Goal: Check status

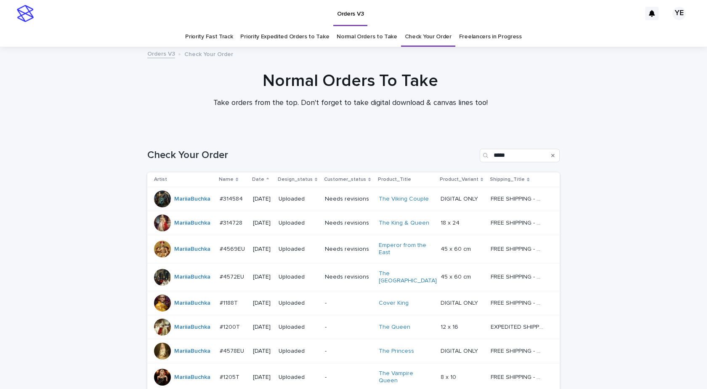
scroll to position [118, 0]
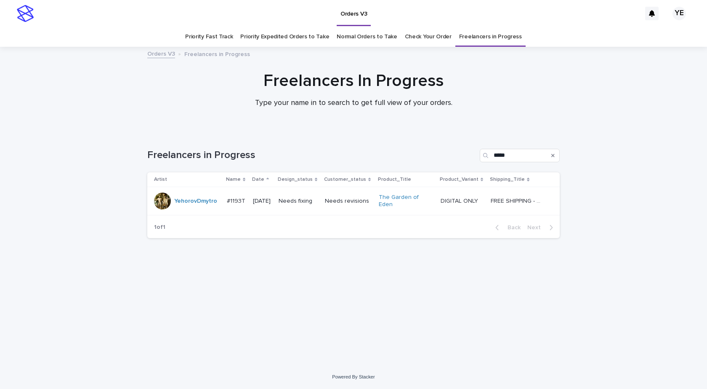
click at [116, 354] on div "Loading... Saving… Loading... Saving… Freelancers in Progress ***** Artist Name…" at bounding box center [353, 248] width 707 height 233
